Goal: Task Accomplishment & Management: Complete application form

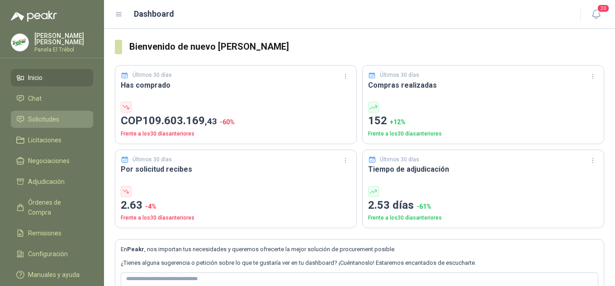
drag, startPoint x: 45, startPoint y: 122, endPoint x: 53, endPoint y: 123, distance: 7.7
click at [45, 123] on span "Solicitudes" at bounding box center [43, 119] width 31 height 10
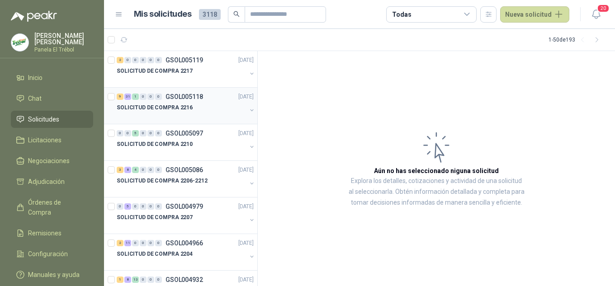
click at [248, 111] on button "button" at bounding box center [251, 110] width 7 height 7
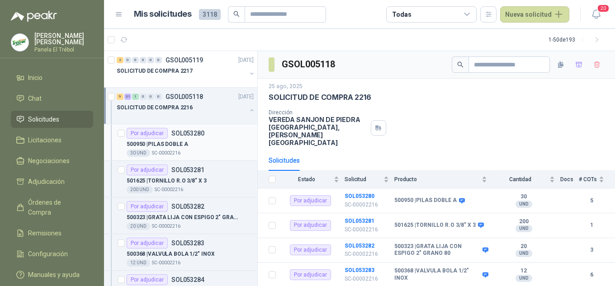
click at [240, 147] on div "500950 | PILAS DOBLE A" at bounding box center [190, 144] width 127 height 11
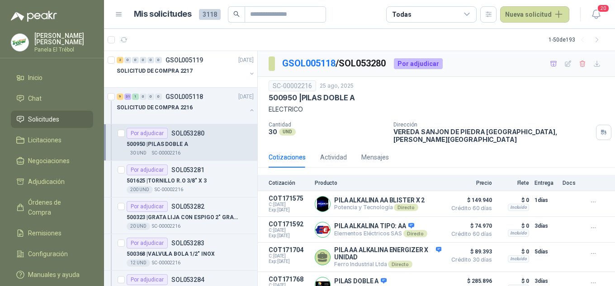
click at [231, 142] on div "500950 | PILAS DOBLE A" at bounding box center [190, 144] width 127 height 11
click at [240, 140] on div "500950 | PILAS DOBLE A" at bounding box center [190, 143] width 127 height 11
click at [239, 142] on div "500950 | PILAS DOBLE A" at bounding box center [190, 143] width 127 height 11
click at [237, 138] on div "500950 | PILAS DOBLE A" at bounding box center [190, 143] width 127 height 11
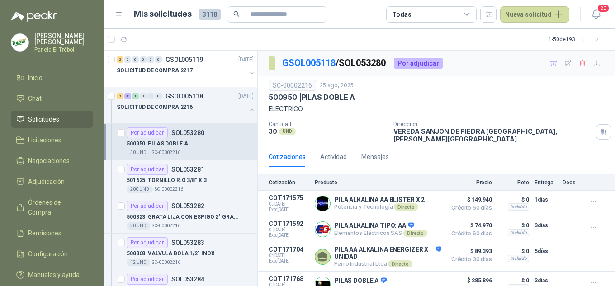
click at [242, 142] on div "500950 | PILAS DOBLE A" at bounding box center [190, 143] width 127 height 11
click at [232, 136] on div "Por adjudicar SOL053280" at bounding box center [190, 132] width 127 height 11
click at [593, 65] on icon "button" at bounding box center [597, 64] width 8 height 8
click at [204, 186] on div "200 UND  SC-00002216" at bounding box center [190, 189] width 127 height 7
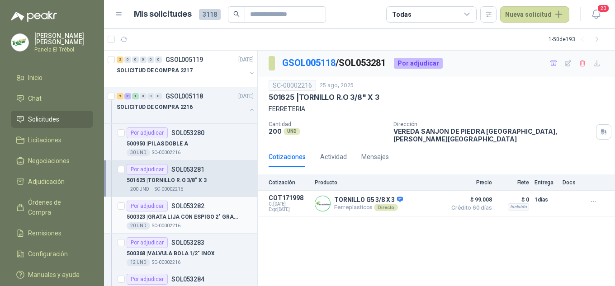
click at [176, 212] on div "500323 | GRATA LIJA CON ESPIGO 2" GRANO 80" at bounding box center [190, 217] width 127 height 11
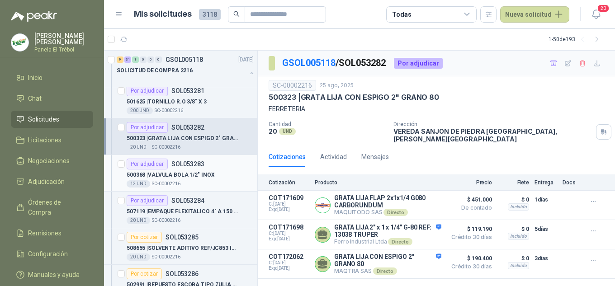
scroll to position [90, 0]
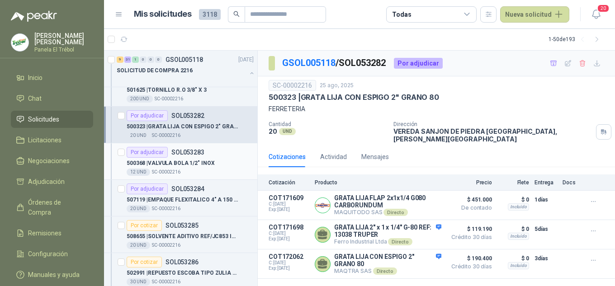
click at [205, 157] on div "Por adjudicar SOL053283" at bounding box center [190, 152] width 127 height 11
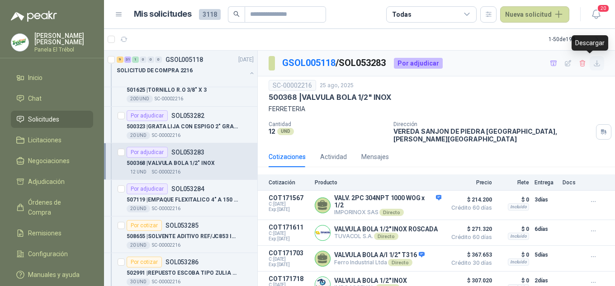
click at [594, 64] on icon "button" at bounding box center [596, 63] width 5 height 5
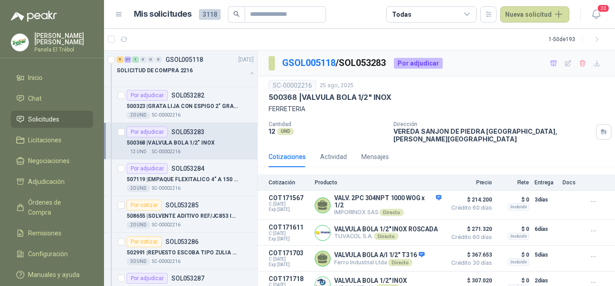
scroll to position [121, 0]
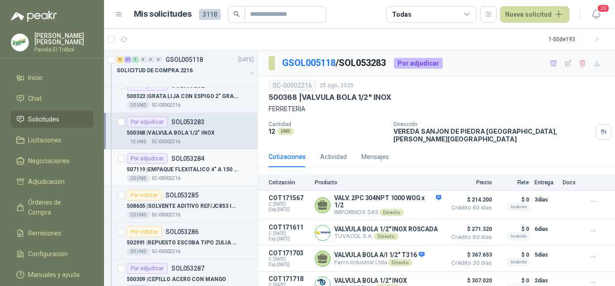
click at [194, 167] on p "507119 | EMPAQUE FLEXITALICO 4" A 150 PSI" at bounding box center [183, 169] width 113 height 9
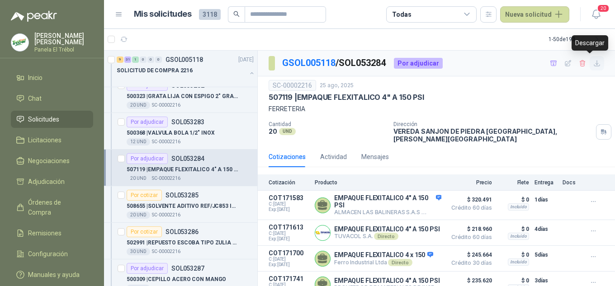
click at [593, 62] on icon "button" at bounding box center [597, 64] width 8 height 8
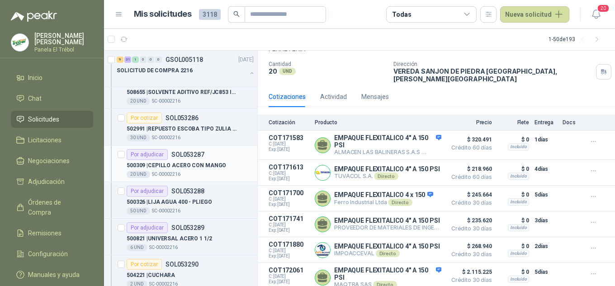
scroll to position [241, 0]
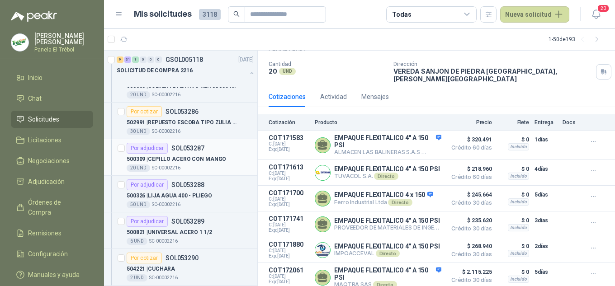
click at [190, 159] on p "500309 | CEPILLO ACERO CON MANGO" at bounding box center [176, 159] width 99 height 9
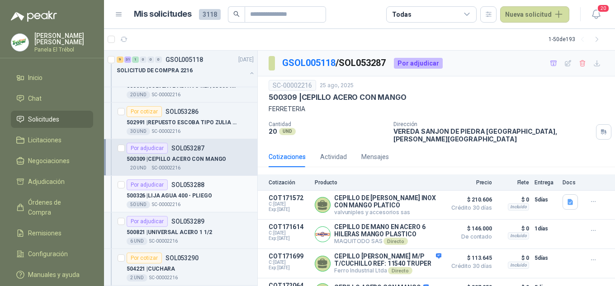
click at [186, 189] on div "Por adjudicar SOL053288" at bounding box center [166, 184] width 78 height 11
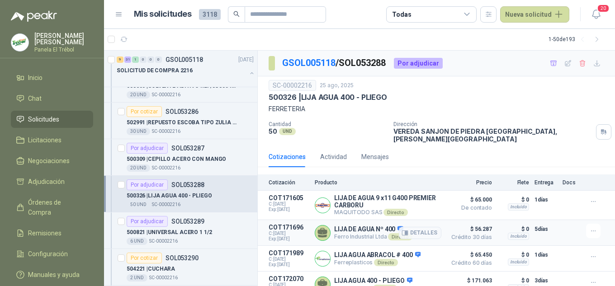
scroll to position [7, 0]
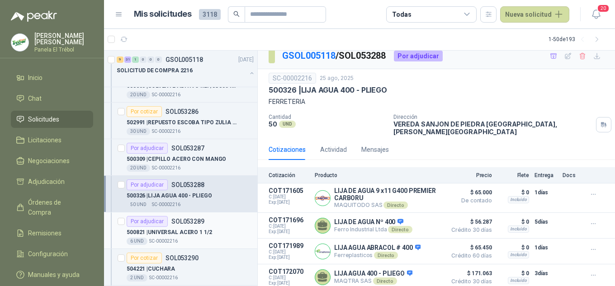
click at [200, 231] on p "500821 | UNIVERSAL ACERO 1 1/2" at bounding box center [169, 232] width 85 height 9
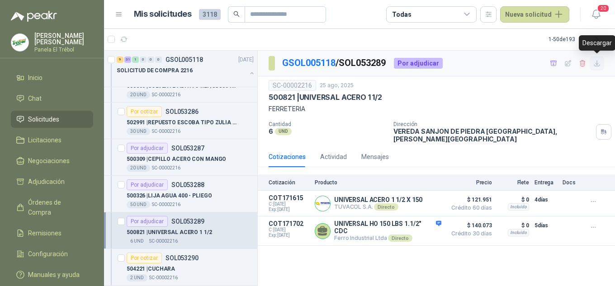
click at [596, 65] on icon "button" at bounding box center [597, 64] width 8 height 8
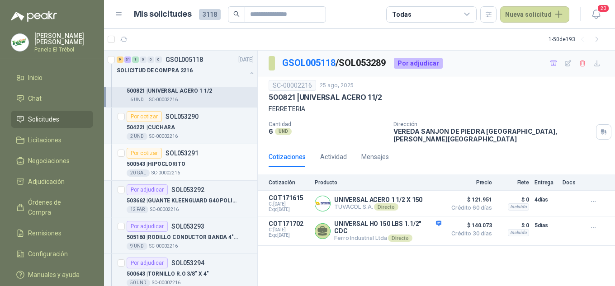
scroll to position [392, 0]
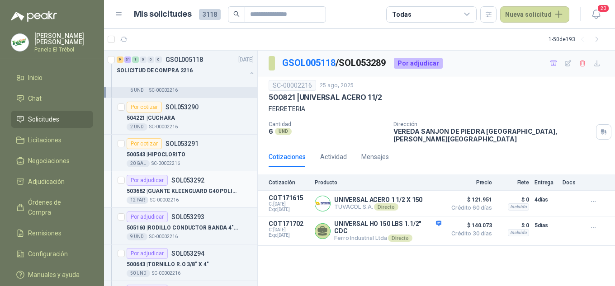
click at [174, 193] on p "503662 | GUANTE KLEENGUARD G40 POLIURETANO" at bounding box center [183, 191] width 113 height 9
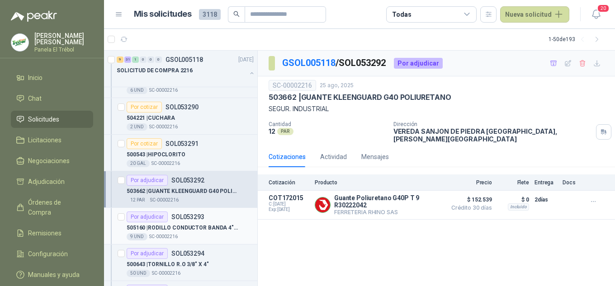
click at [191, 224] on p "505160 | RODILLO CONDUCTOR BANDA 4"1/2 X 11" IMPA" at bounding box center [183, 228] width 113 height 9
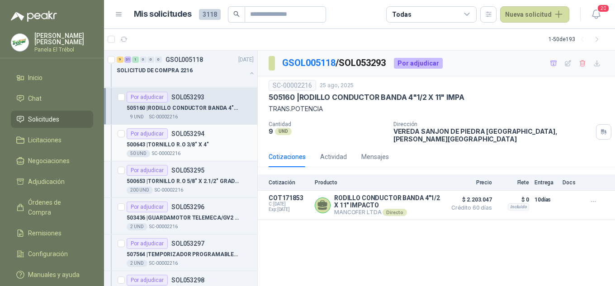
scroll to position [512, 0]
click at [184, 141] on p "500643 | TORNILLO R.O 3/8" X 4"" at bounding box center [168, 144] width 82 height 9
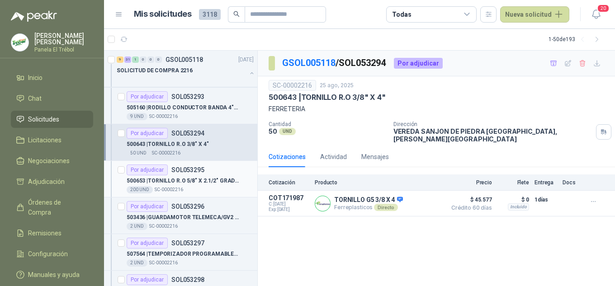
click at [181, 175] on div "Por adjudicar SOL053295" at bounding box center [166, 170] width 78 height 11
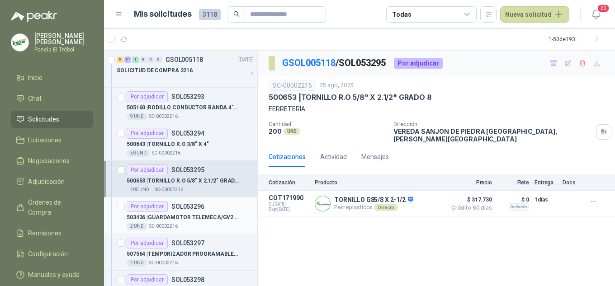
click at [177, 212] on div "Por adjudicar SOL053296" at bounding box center [166, 206] width 78 height 11
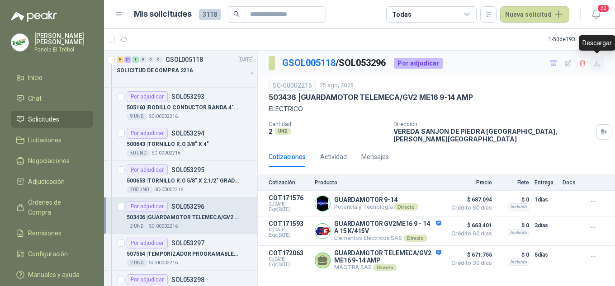
click at [596, 64] on icon "button" at bounding box center [597, 64] width 8 height 8
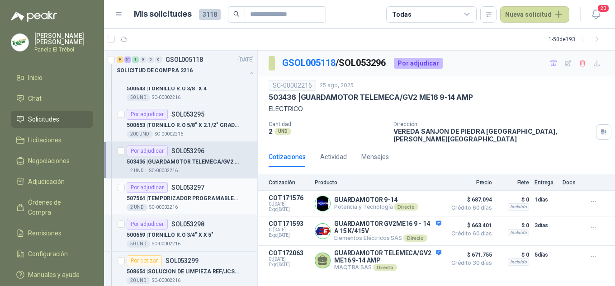
scroll to position [573, 0]
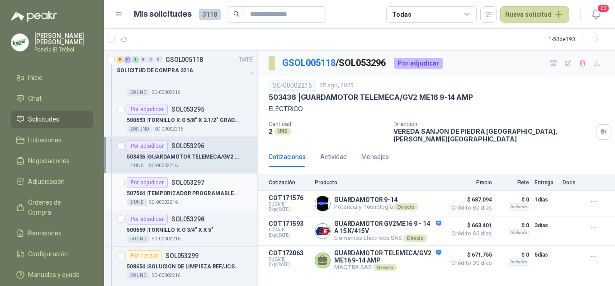
click at [142, 200] on div "2 UND" at bounding box center [137, 202] width 21 height 7
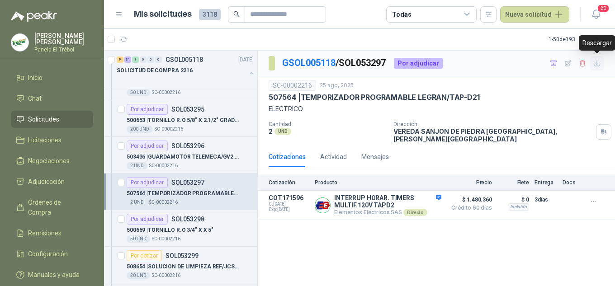
click at [595, 63] on icon "button" at bounding box center [597, 64] width 8 height 8
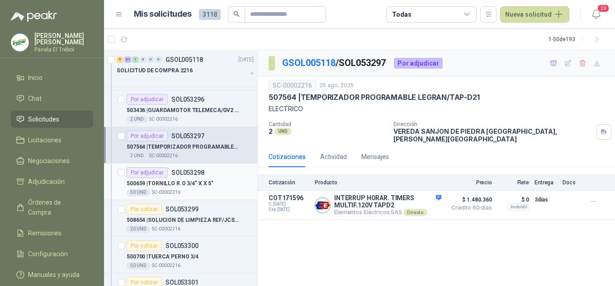
scroll to position [663, 0]
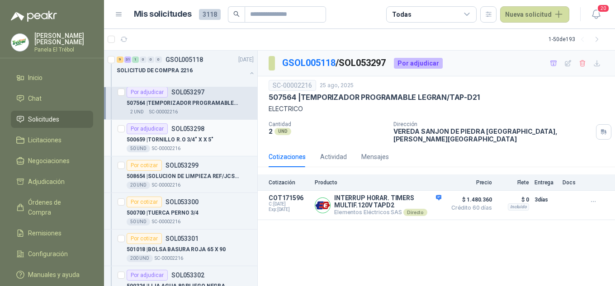
click at [171, 132] on p "SOL053298" at bounding box center [187, 129] width 33 height 6
click at [202, 175] on p "508654 | SOLUCION DE LIMPIEZA REF/JCS04 INJET" at bounding box center [183, 176] width 113 height 9
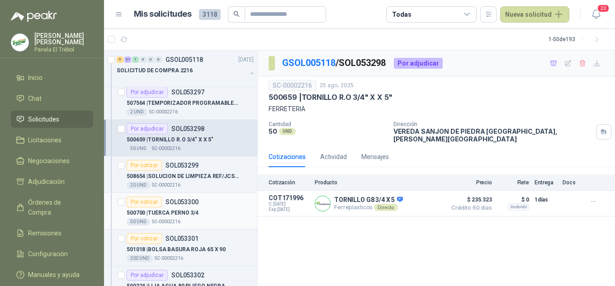
click at [186, 206] on div "Por cotizar SOL053300 500700 | TUERCA PERNO 3/4 50 UND  SC-00002216" at bounding box center [190, 211] width 127 height 29
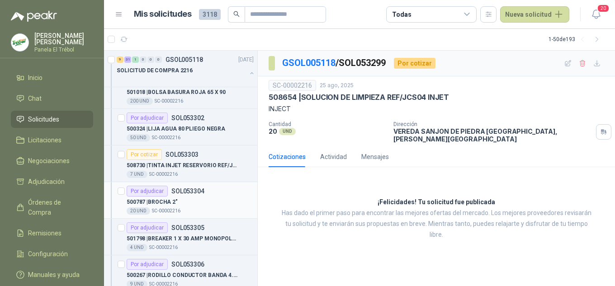
scroll to position [844, 0]
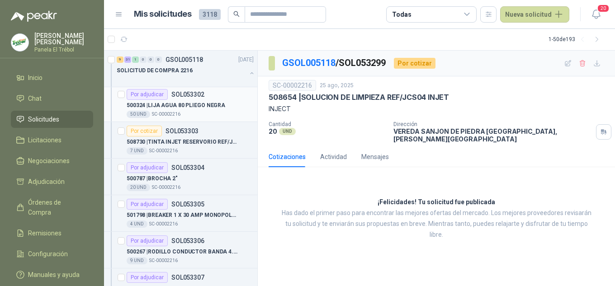
click at [174, 105] on p "500324 | LIJA AGUA 80 PLIEGO NEGRA" at bounding box center [176, 105] width 99 height 9
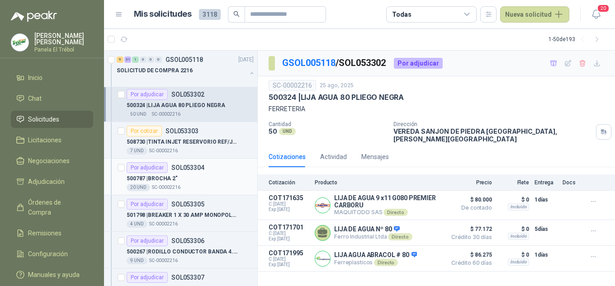
click at [165, 185] on p "SC-00002216" at bounding box center [166, 187] width 28 height 7
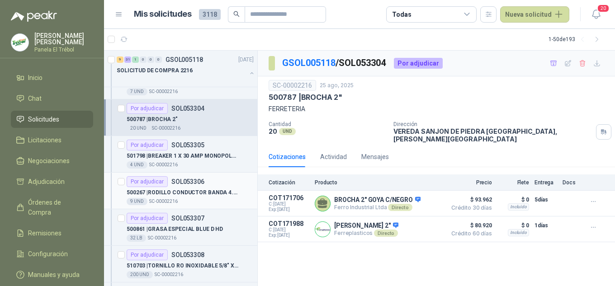
scroll to position [904, 0]
click at [171, 156] on p "501798 | BREAKER 1 X 30 AMP MONOPOLAR INCRUSTRAR" at bounding box center [183, 155] width 113 height 9
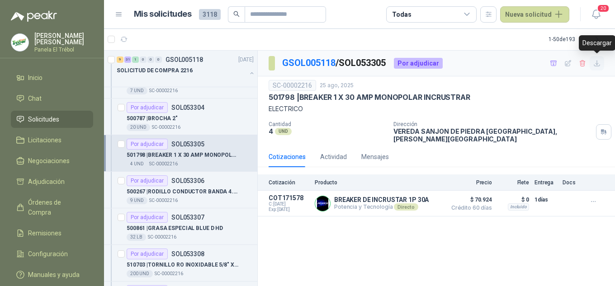
click at [598, 61] on icon "button" at bounding box center [597, 64] width 8 height 8
click at [206, 190] on p "500267 | RODILLO CONDUCTOR BANDA 4.1/2"X 11"" at bounding box center [183, 192] width 113 height 9
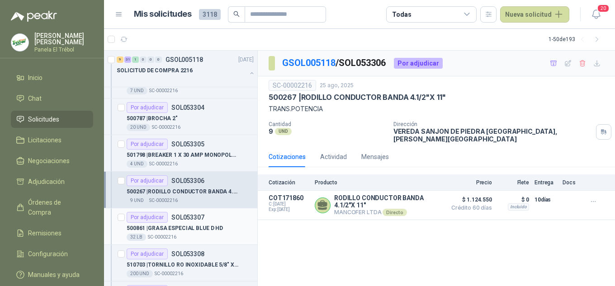
click at [184, 229] on p "500861 | GRASA ESPECIAL BLUE D HD" at bounding box center [175, 228] width 96 height 9
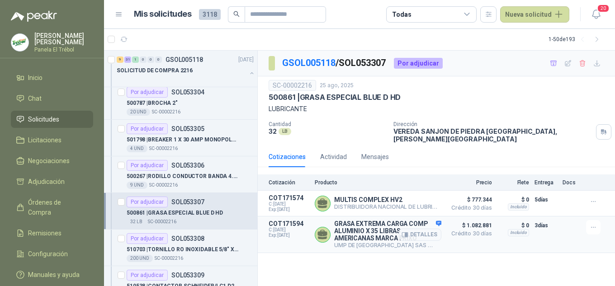
scroll to position [935, 0]
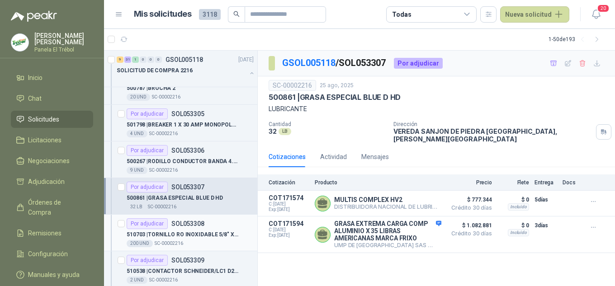
click at [184, 232] on p "510703 | TORNILLO RO INOXIDABLE 5/8" X 2"" at bounding box center [183, 235] width 113 height 9
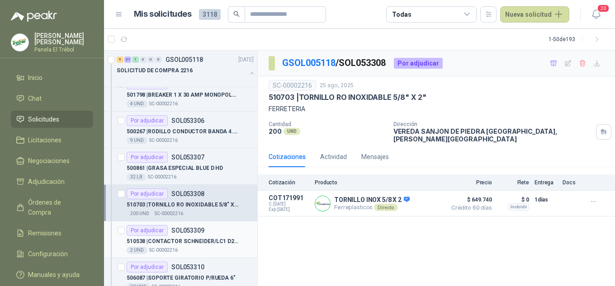
scroll to position [1055, 0]
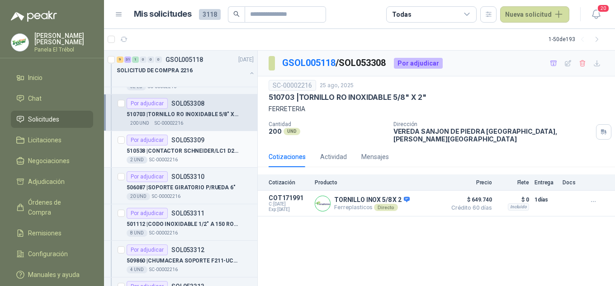
click at [170, 150] on p "510538 | CONTACTOR [PERSON_NAME]/LC1 D25 BOBINA 220 V" at bounding box center [183, 151] width 113 height 9
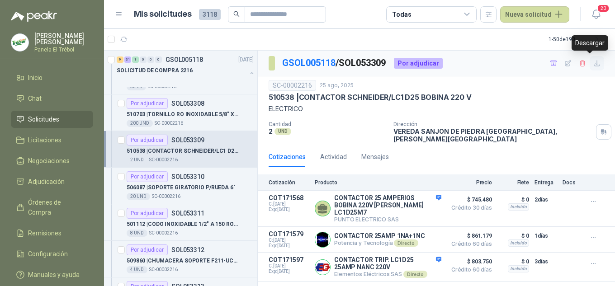
click at [593, 63] on icon "button" at bounding box center [597, 64] width 8 height 8
click at [189, 192] on p "506087 | SOPORTE GIRATORIO P/RUEDA 6"" at bounding box center [181, 188] width 109 height 9
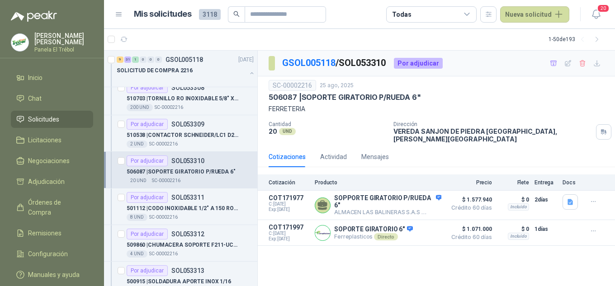
scroll to position [1085, 0]
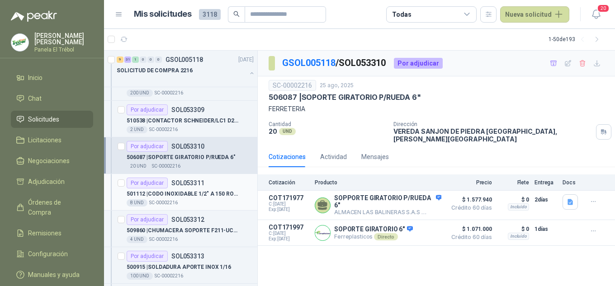
click at [186, 193] on p "501112 | CODO INOXIDABLE 1/2" A 150 ROSCABLE" at bounding box center [183, 194] width 113 height 9
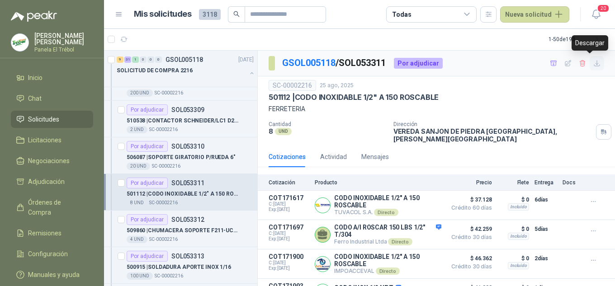
click at [593, 64] on icon "button" at bounding box center [597, 64] width 8 height 8
click at [177, 230] on p "509860 | CHUMACERA SOPORTE F211-UC211" at bounding box center [183, 231] width 113 height 9
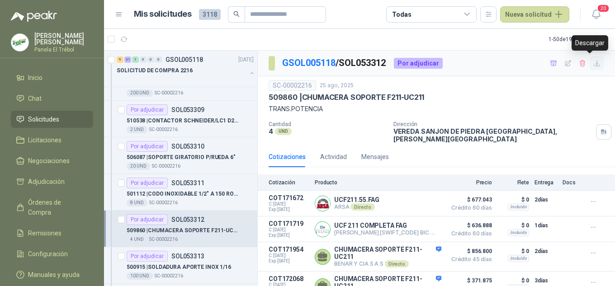
click at [593, 65] on icon "button" at bounding box center [597, 64] width 8 height 8
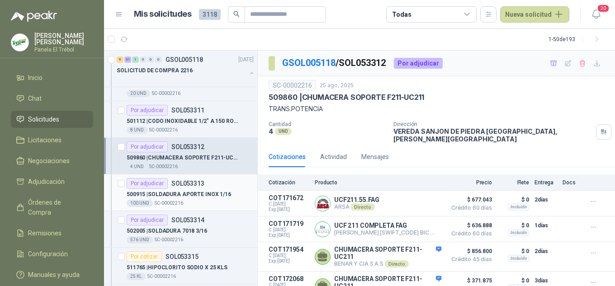
scroll to position [1176, 0]
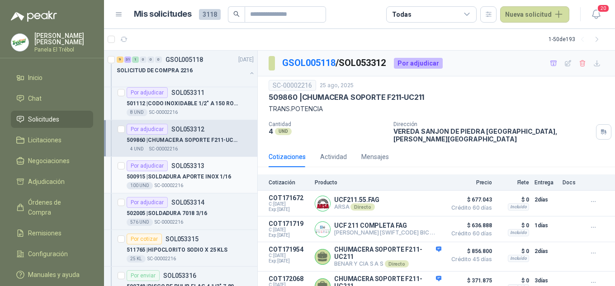
click at [189, 180] on p "500915 | SOLDADURA APORTE INOX 1/16" at bounding box center [179, 177] width 104 height 9
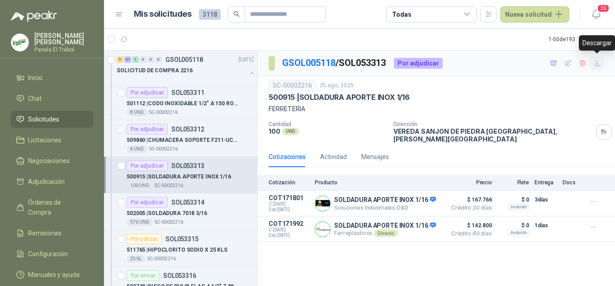
click at [597, 66] on icon "button" at bounding box center [597, 64] width 8 height 8
click at [164, 216] on p "502005 | SOLDADURA 7018 3/16" at bounding box center [167, 213] width 80 height 9
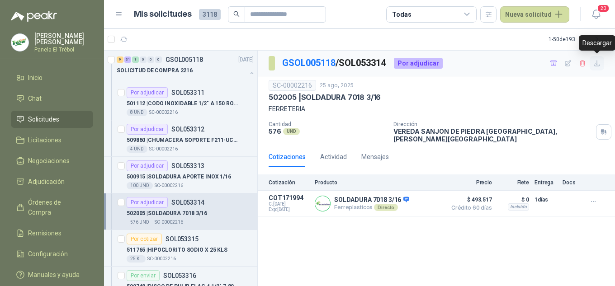
click at [596, 64] on icon "button" at bounding box center [597, 64] width 8 height 8
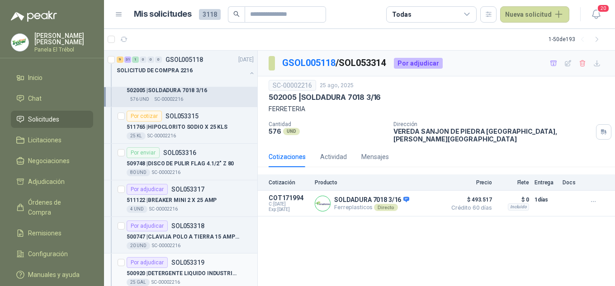
scroll to position [1326, 0]
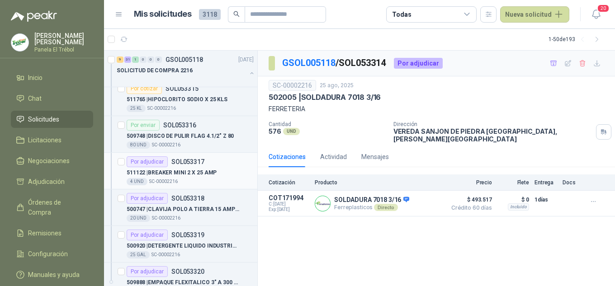
click at [186, 174] on p "511122 | BREAKER MINI 2 X 25 AMP" at bounding box center [172, 173] width 90 height 9
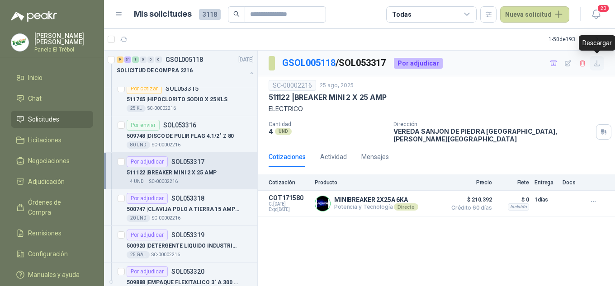
click at [594, 63] on icon "button" at bounding box center [597, 64] width 8 height 8
click at [198, 206] on p "500747 | CLAVIJA POLO A TIERRA 15 AMP CODELCA" at bounding box center [183, 209] width 113 height 9
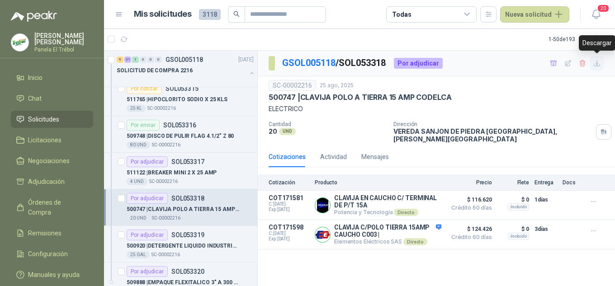
click at [596, 63] on icon "button" at bounding box center [597, 64] width 8 height 8
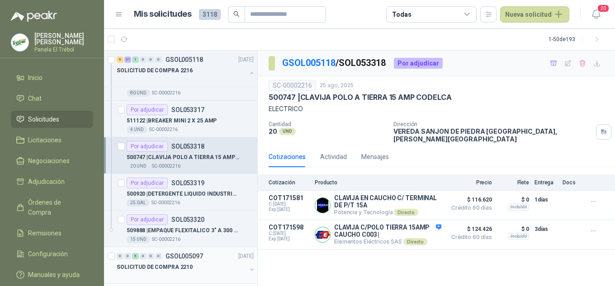
scroll to position [1416, 0]
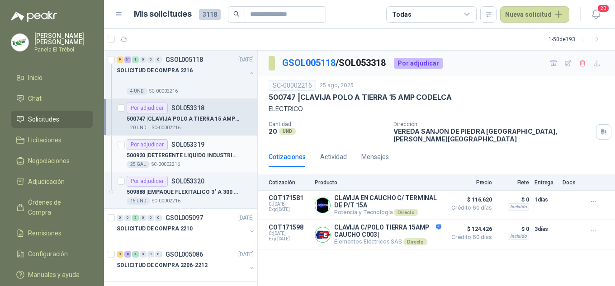
click at [178, 153] on p "500920 | DETERGENTE LIQUIDO INDUSTRIAL" at bounding box center [183, 155] width 113 height 9
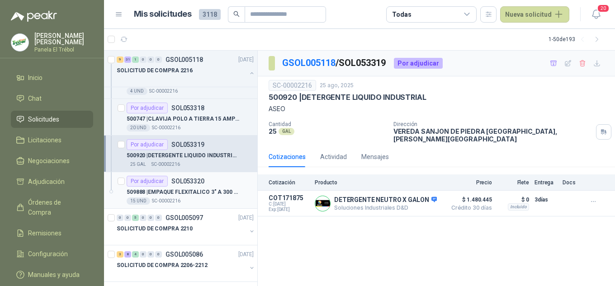
click at [181, 189] on p "509888 | EMPAQUE FLEXITALICO 3" A 300 PSI" at bounding box center [183, 192] width 113 height 9
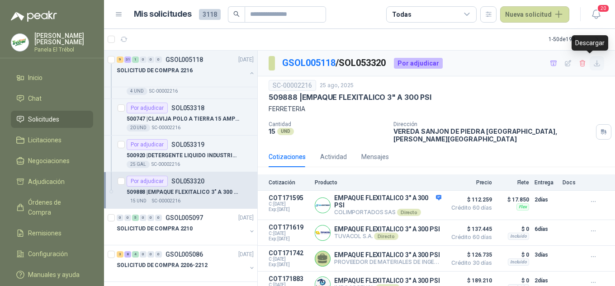
click at [594, 65] on button "button" at bounding box center [597, 63] width 14 height 14
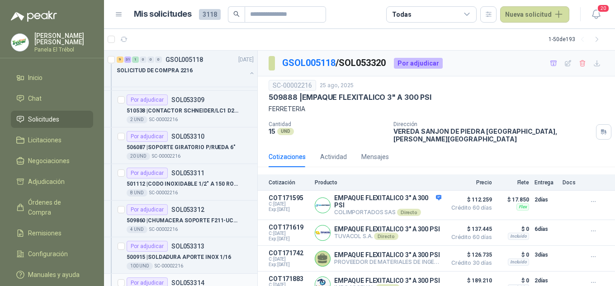
scroll to position [1085, 0]
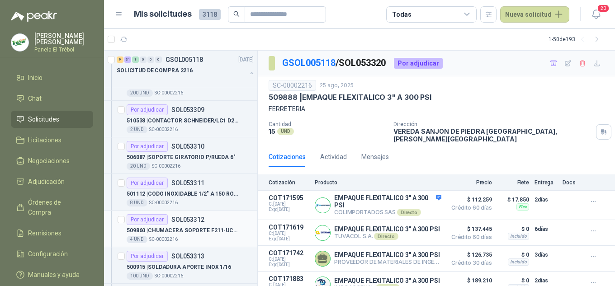
click at [187, 231] on p "509860 | CHUMACERA SOPORTE F211-UC211" at bounding box center [183, 231] width 113 height 9
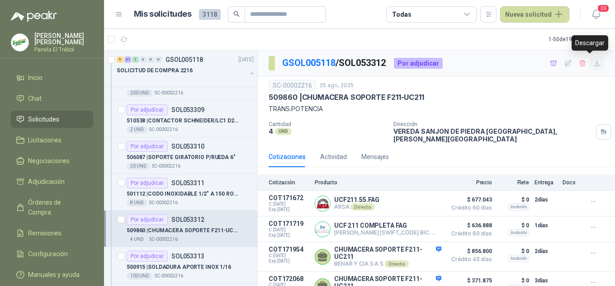
click at [593, 66] on icon "button" at bounding box center [597, 64] width 8 height 8
click at [549, 14] on button "Nueva solicitud" at bounding box center [534, 14] width 69 height 16
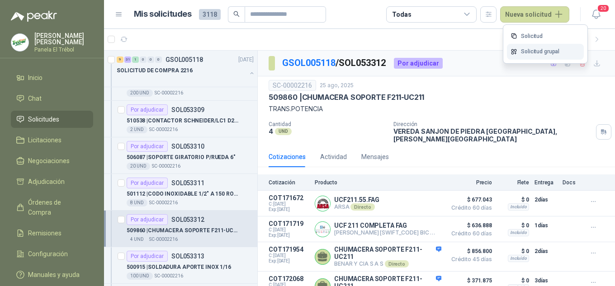
click at [533, 49] on link "Solicitud grupal" at bounding box center [545, 52] width 77 height 16
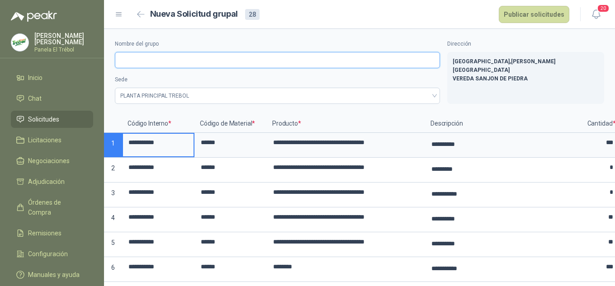
click at [138, 58] on input "Nombre del grupo" at bounding box center [277, 60] width 325 height 16
type input "**********"
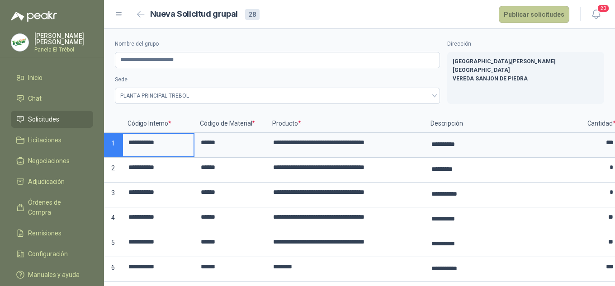
click at [529, 17] on button "Publicar solicitudes" at bounding box center [534, 14] width 71 height 17
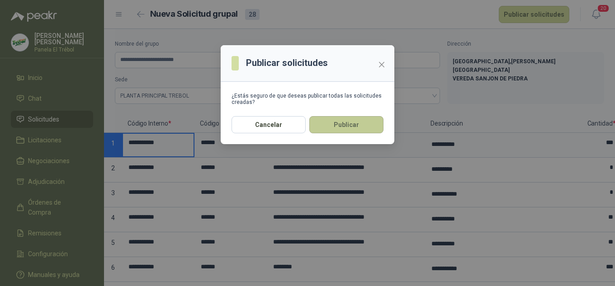
click at [340, 124] on button "Publicar" at bounding box center [346, 124] width 74 height 17
